Goal: Information Seeking & Learning: Find specific page/section

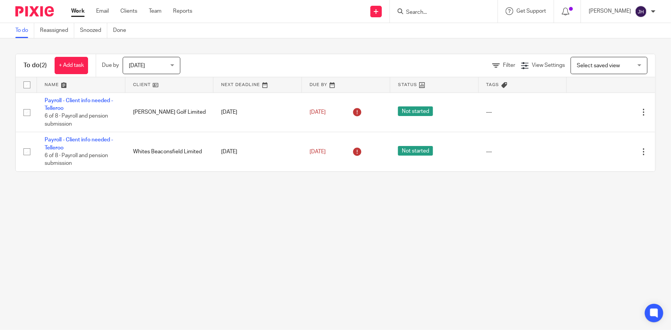
click at [448, 8] on form at bounding box center [446, 12] width 82 height 10
click at [448, 11] on input "Search" at bounding box center [439, 12] width 69 height 7
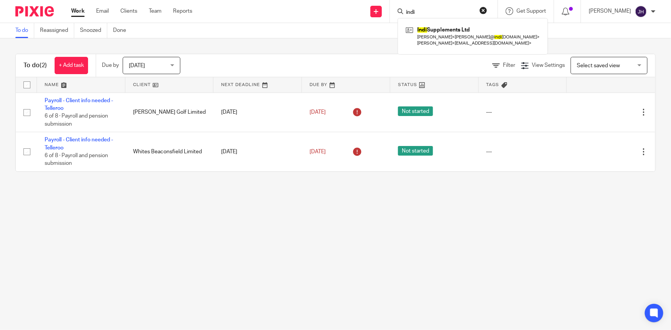
type input "indi"
click at [445, 68] on div "Filter View Settings View Settings Manage saved views Select saved view Select …" at bounding box center [424, 65] width 461 height 17
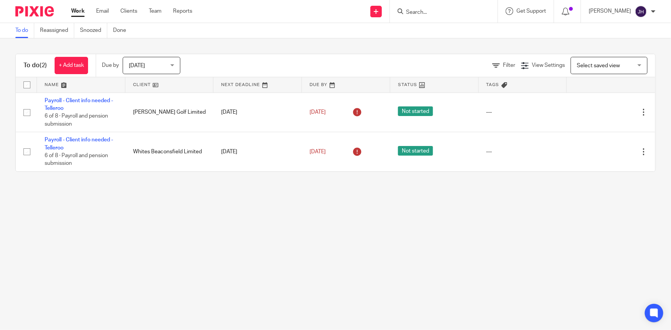
click at [435, 10] on input "Search" at bounding box center [439, 12] width 69 height 7
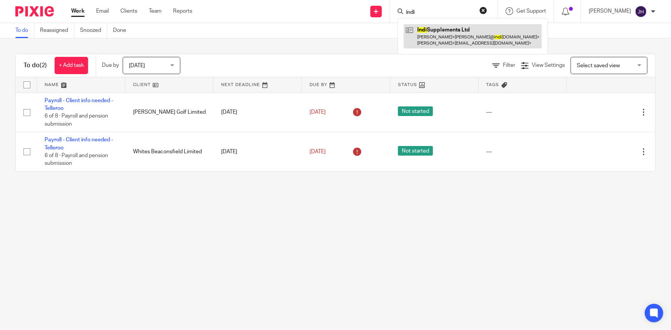
type input "indi"
click at [454, 35] on link at bounding box center [473, 36] width 138 height 24
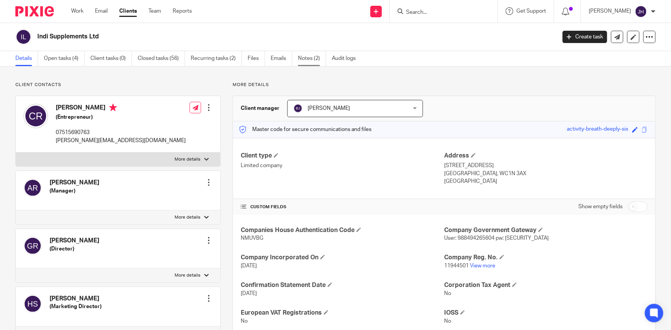
click at [311, 58] on link "Notes (2)" at bounding box center [312, 58] width 28 height 15
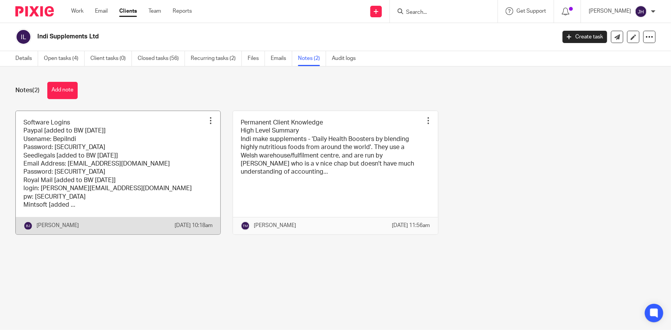
click at [180, 175] on link at bounding box center [118, 172] width 205 height 123
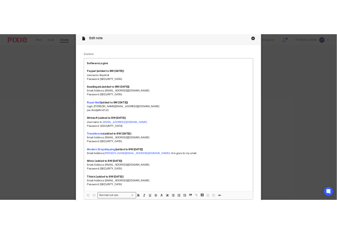
scroll to position [35, 0]
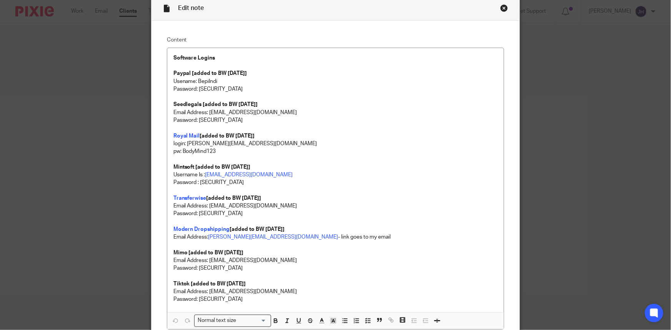
click at [504, 123] on div "Content Software Logins Paypal [added to BW 7/8/2025] Usename: BepiIndi Passwor…" at bounding box center [336, 183] width 368 height 325
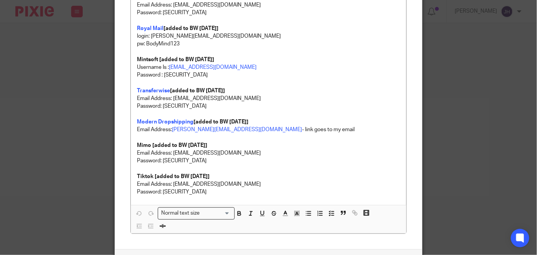
scroll to position [198, 0]
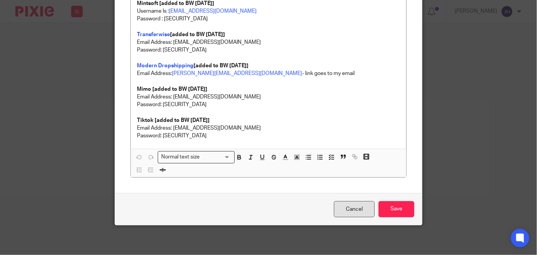
click at [341, 203] on link "Cancel" at bounding box center [354, 209] width 41 height 17
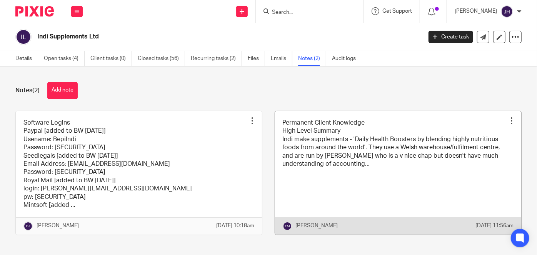
click at [338, 153] on link at bounding box center [398, 172] width 246 height 123
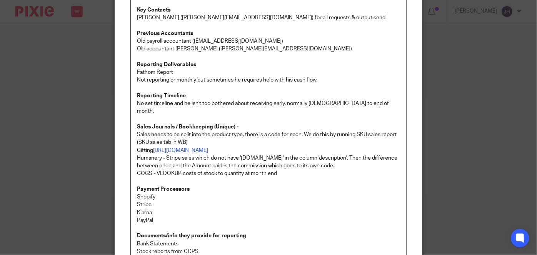
scroll to position [140, 0]
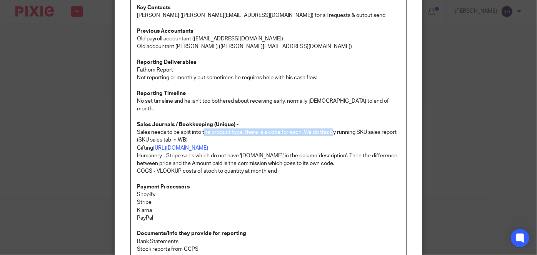
drag, startPoint x: 203, startPoint y: 123, endPoint x: 332, endPoint y: 123, distance: 129.2
click at [332, 128] on p "Sales needs to be split into the product type, there is a code for each. We do …" at bounding box center [268, 136] width 263 height 16
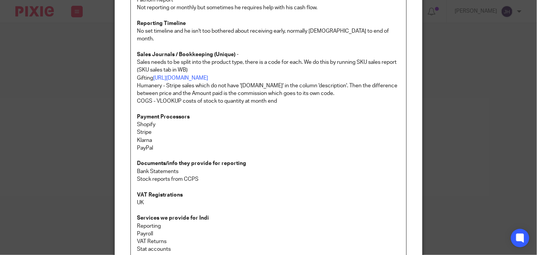
click at [332, 128] on p "Stripe" at bounding box center [268, 132] width 263 height 8
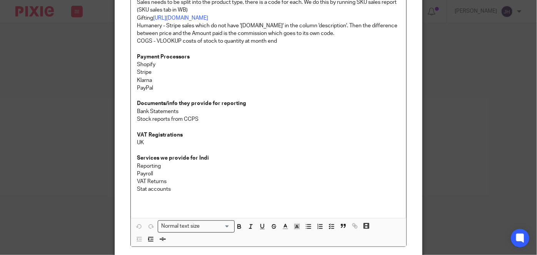
scroll to position [280, 0]
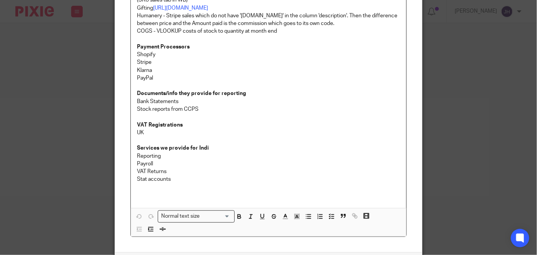
click at [332, 129] on p "UK" at bounding box center [268, 133] width 263 height 8
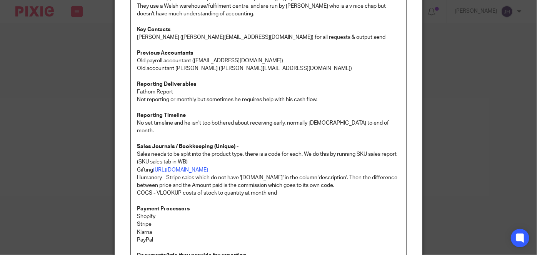
scroll to position [35, 0]
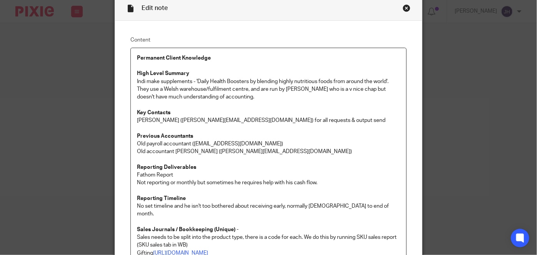
click at [348, 142] on p "Old payroll accountant (payroll@fairmanharris.co.uk)" at bounding box center [268, 144] width 263 height 8
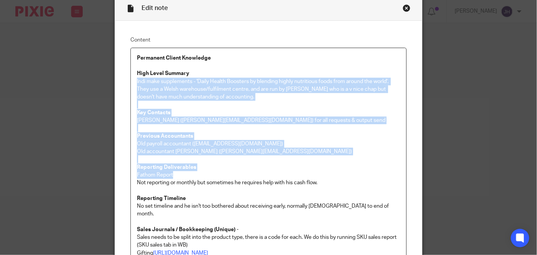
drag, startPoint x: 336, startPoint y: 172, endPoint x: 216, endPoint y: 74, distance: 154.7
click at [216, 74] on div "Permanent Client Knowledge High Level Summary Indi make supplements - 'Daily He…" at bounding box center [268, 250] width 275 height 405
click at [357, 113] on p "Key Contacts" at bounding box center [268, 113] width 263 height 8
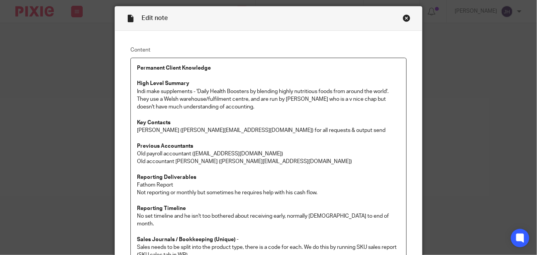
scroll to position [0, 0]
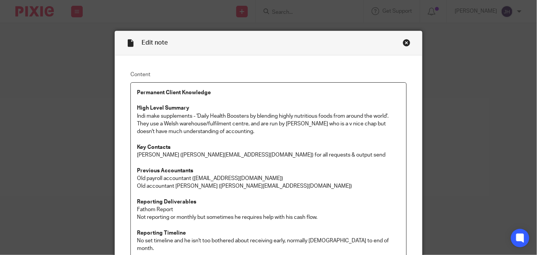
click at [404, 44] on div "Close this dialog window" at bounding box center [407, 43] width 8 height 8
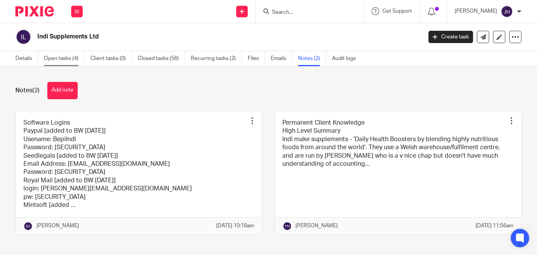
click at [70, 58] on link "Open tasks (4)" at bounding box center [64, 58] width 41 height 15
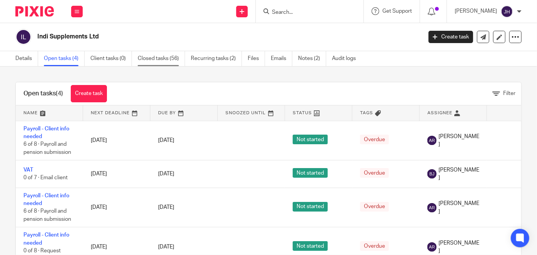
click at [172, 60] on link "Closed tasks (56)" at bounding box center [161, 58] width 47 height 15
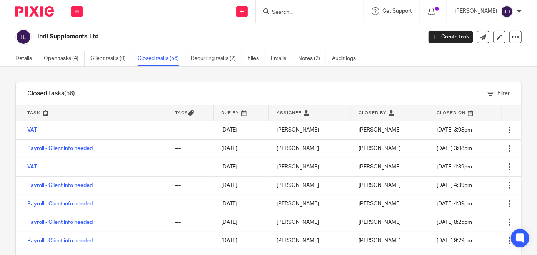
click at [300, 8] on form at bounding box center [312, 12] width 82 height 10
click at [302, 10] on input "Search" at bounding box center [305, 12] width 69 height 7
